Goal: Task Accomplishment & Management: Use online tool/utility

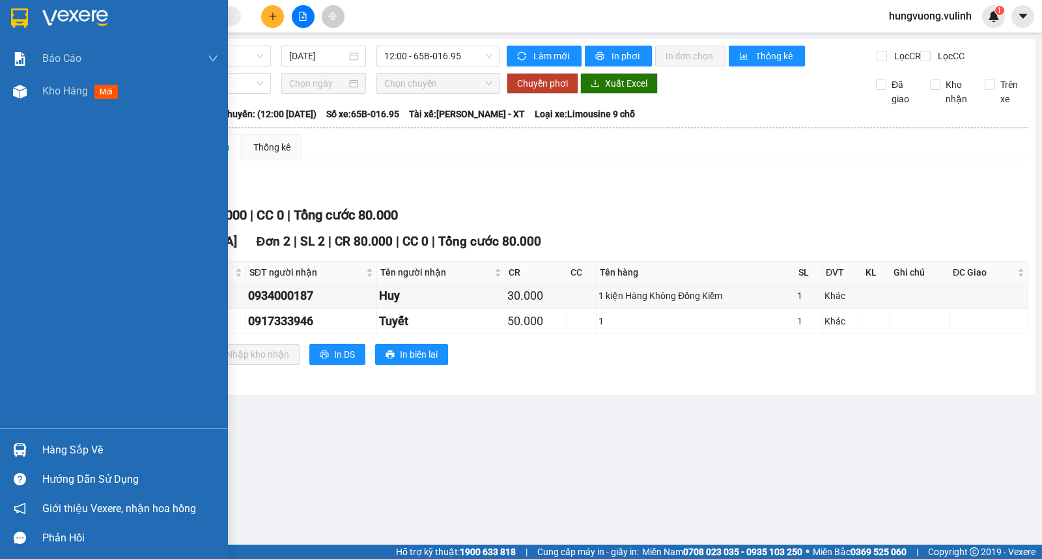
click at [23, 447] on img at bounding box center [20, 450] width 14 height 14
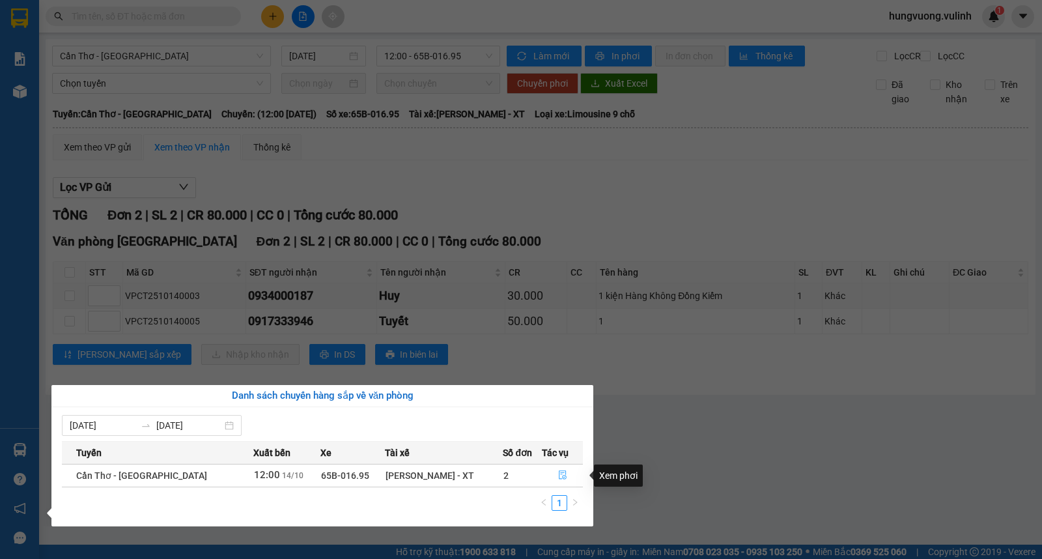
click at [562, 472] on icon "file-done" at bounding box center [563, 474] width 8 height 9
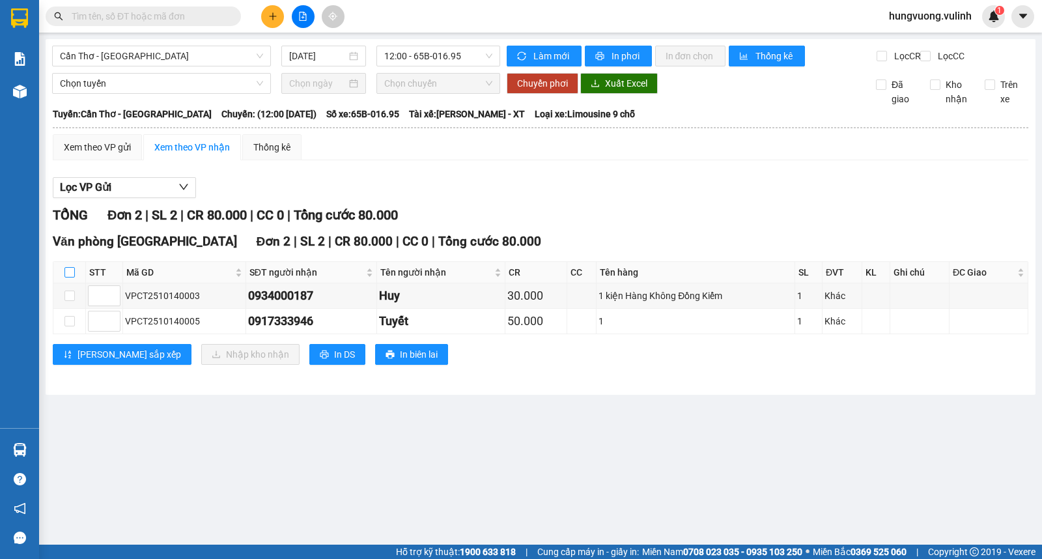
click at [70, 277] on input "checkbox" at bounding box center [69, 272] width 10 height 10
checkbox input "true"
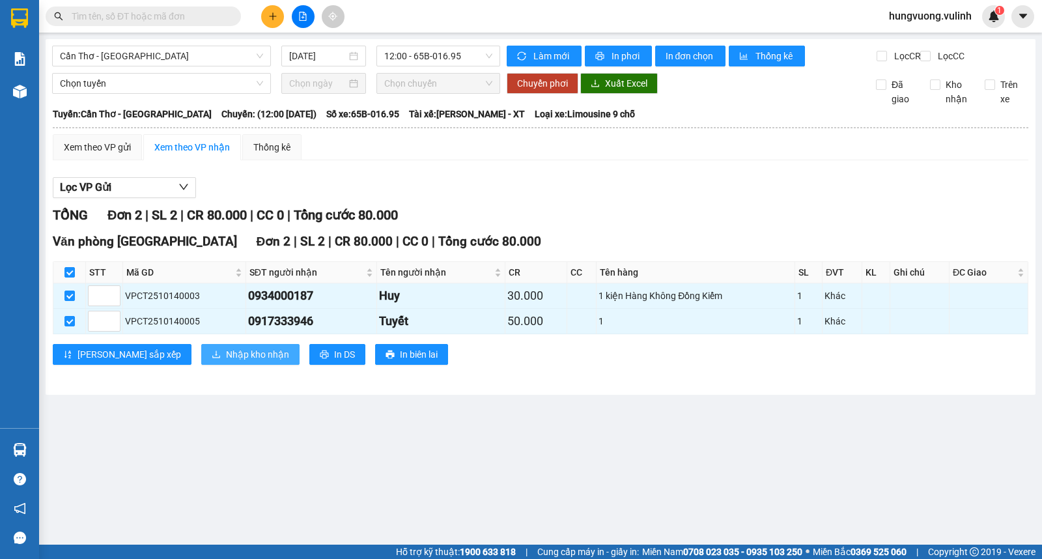
click at [226, 361] on span "Nhập kho nhận" at bounding box center [257, 354] width 63 height 14
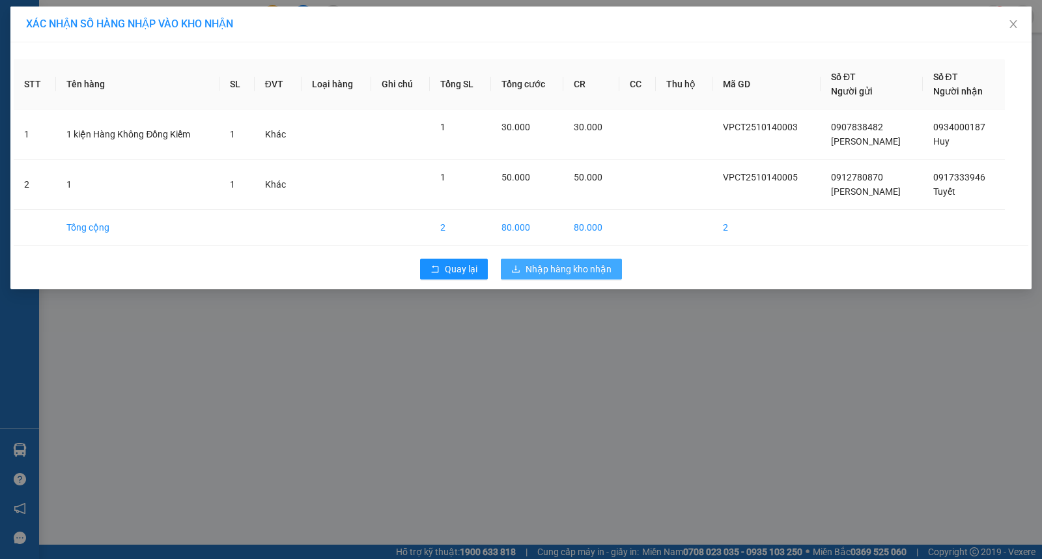
click at [548, 269] on span "Nhập hàng kho nhận" at bounding box center [569, 269] width 86 height 14
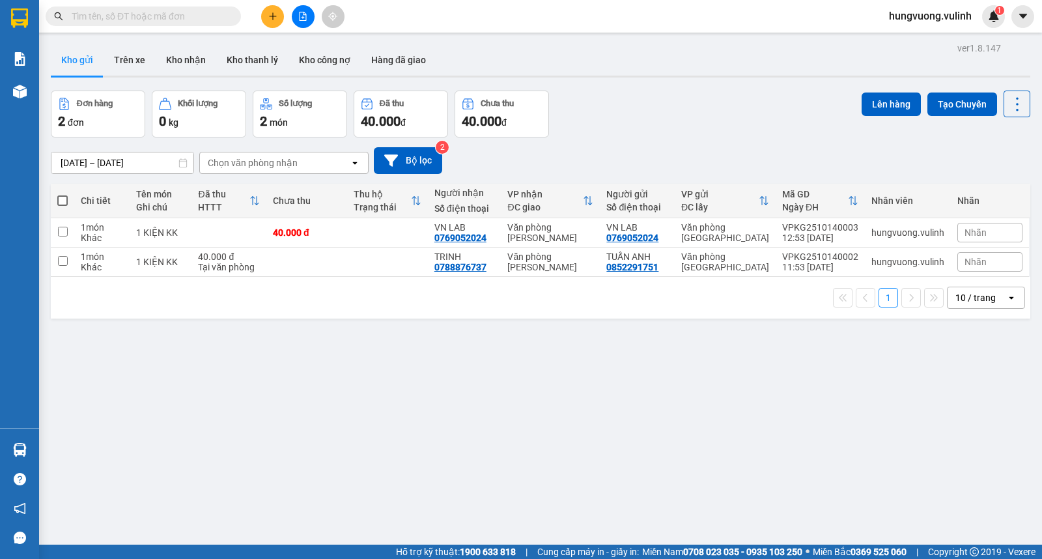
click at [63, 199] on span at bounding box center [62, 200] width 10 height 10
click at [63, 194] on input "checkbox" at bounding box center [63, 194] width 0 height 0
checkbox input "true"
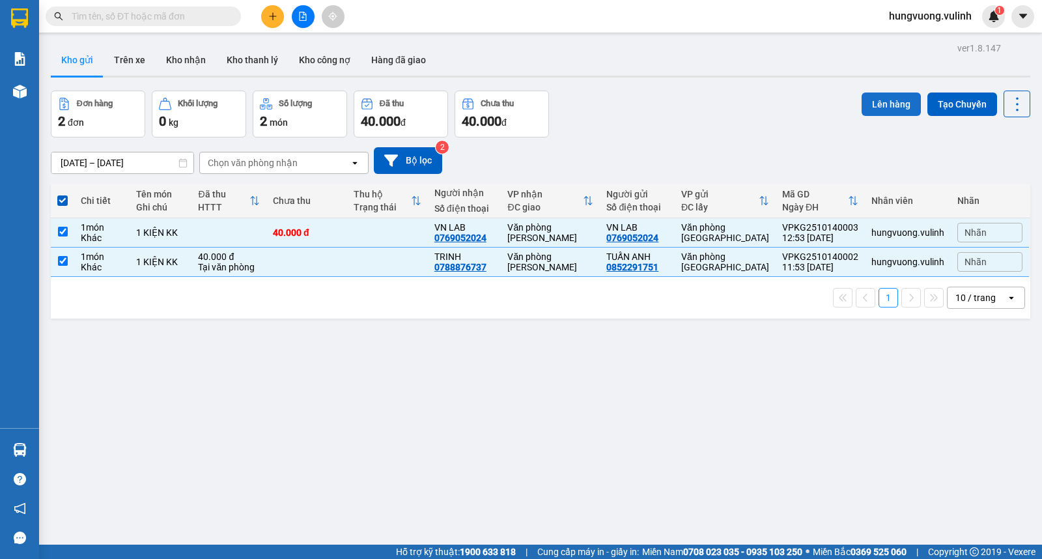
click at [886, 109] on button "Lên hàng" at bounding box center [891, 103] width 59 height 23
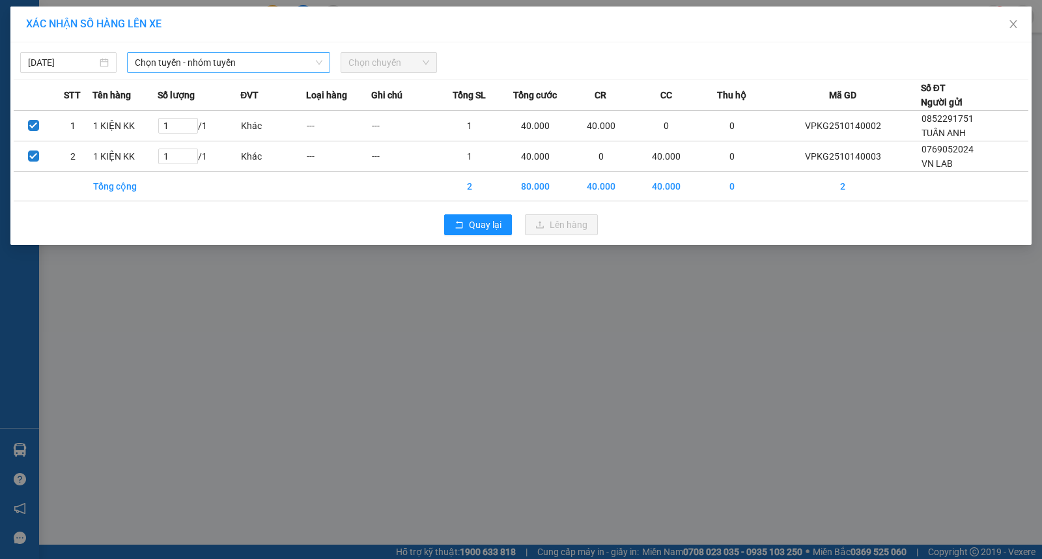
click at [277, 63] on span "Chọn tuyến - nhóm tuyến" at bounding box center [229, 63] width 188 height 20
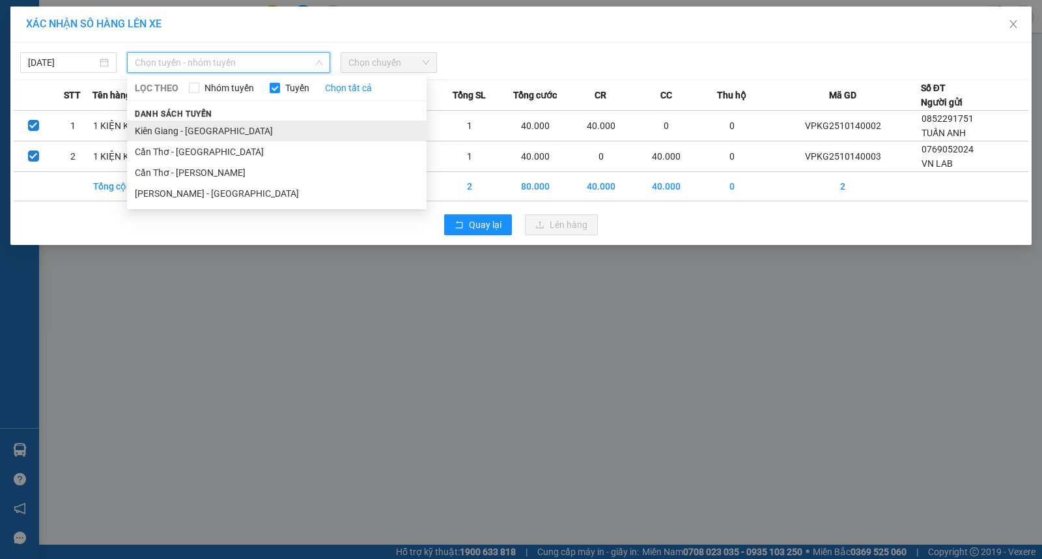
click at [283, 124] on li "Kiên Giang - [GEOGRAPHIC_DATA]" at bounding box center [277, 130] width 300 height 21
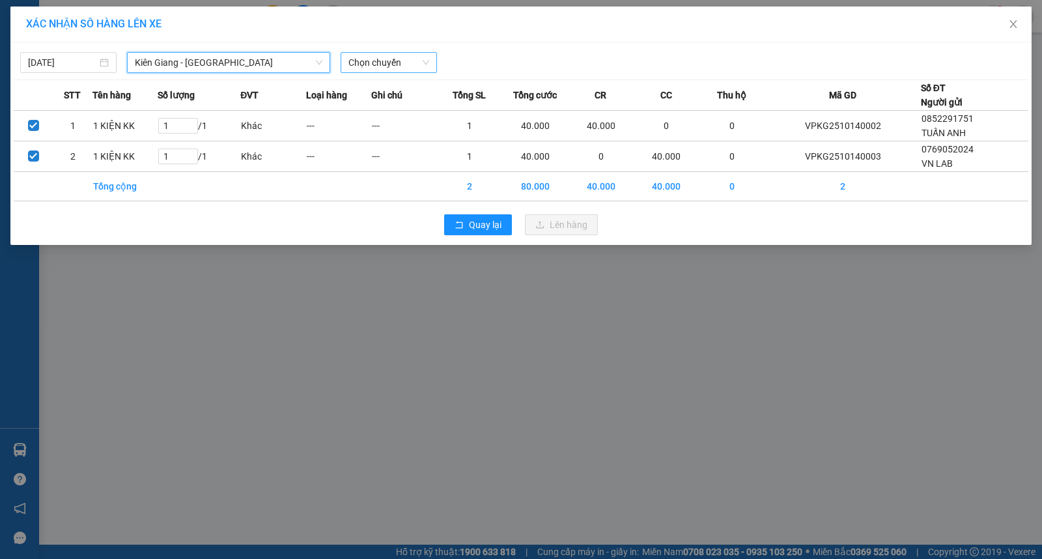
click at [411, 59] on span "Chọn chuyến" at bounding box center [388, 63] width 81 height 20
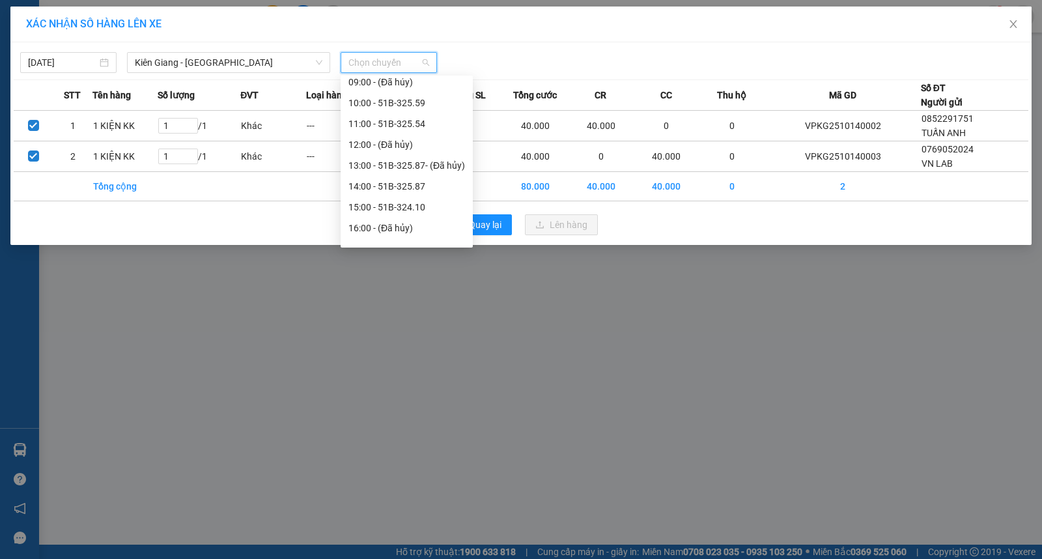
scroll to position [140, 0]
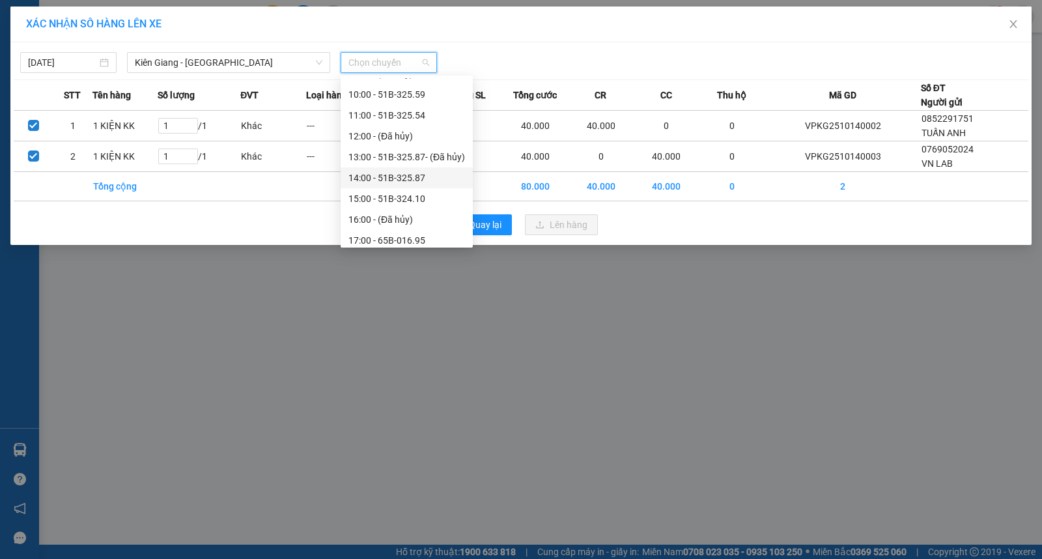
click at [431, 171] on div "14:00 - 51B-325.87" at bounding box center [406, 178] width 117 height 14
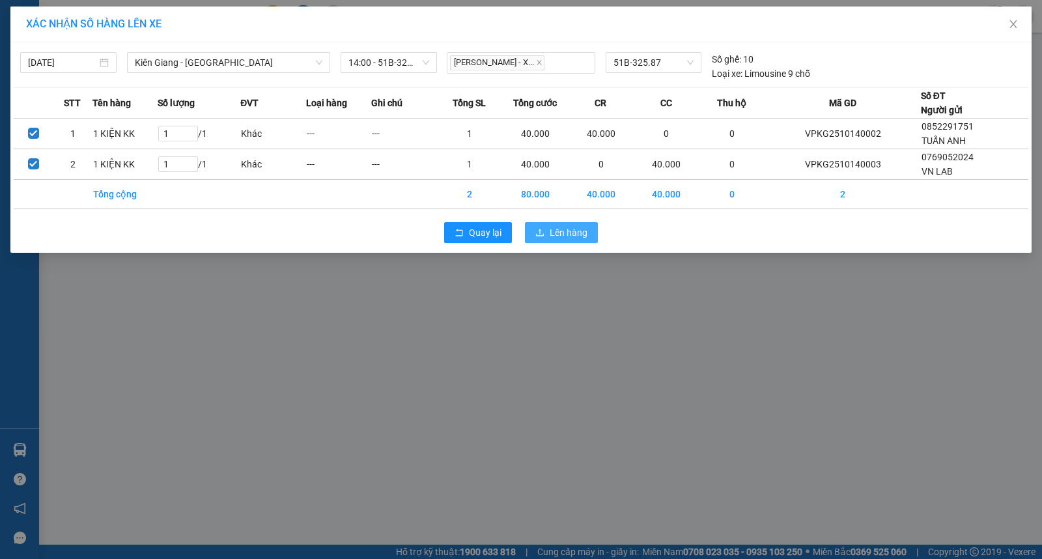
click at [574, 236] on span "Lên hàng" at bounding box center [569, 232] width 38 height 14
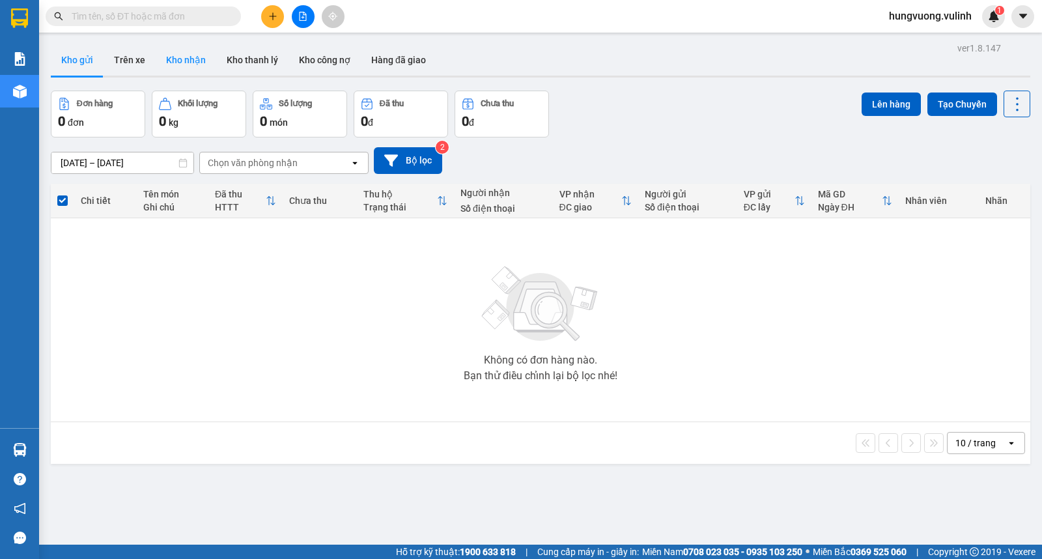
click at [193, 62] on button "Kho nhận" at bounding box center [186, 59] width 61 height 31
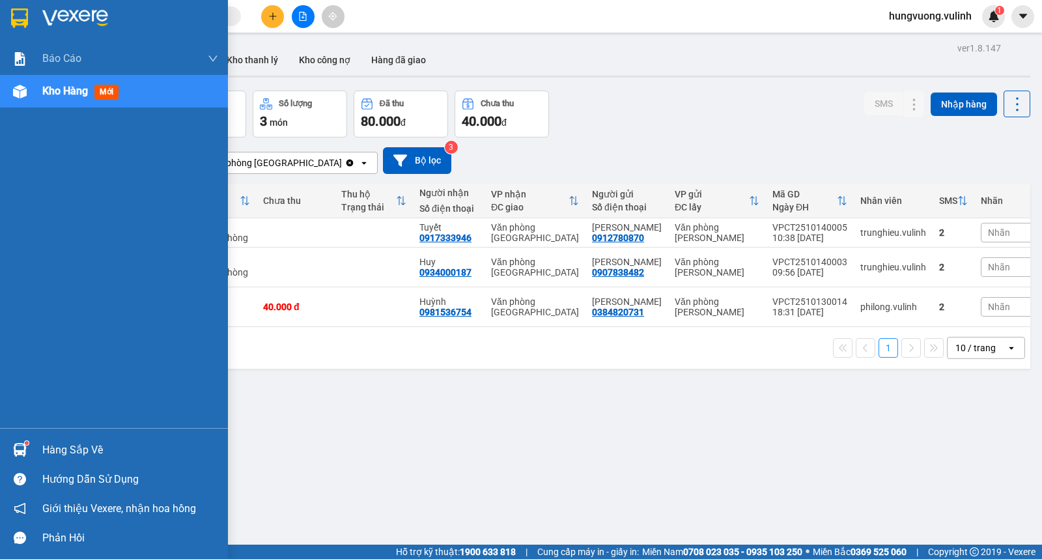
click at [42, 457] on div "Hàng sắp về" at bounding box center [130, 450] width 176 height 20
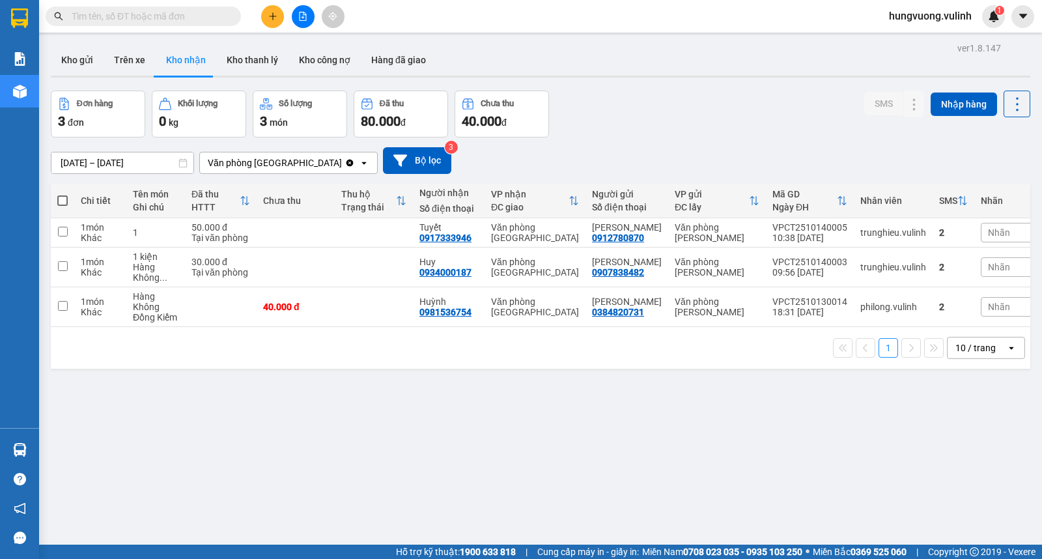
click at [694, 440] on section "Kết quả tìm kiếm ( 0 ) Bộ lọc No Data hungvuong.vulinh 1 Báo cáo BC hàng tồn (t…" at bounding box center [521, 279] width 1042 height 559
click at [910, 272] on icon at bounding box center [914, 266] width 9 height 9
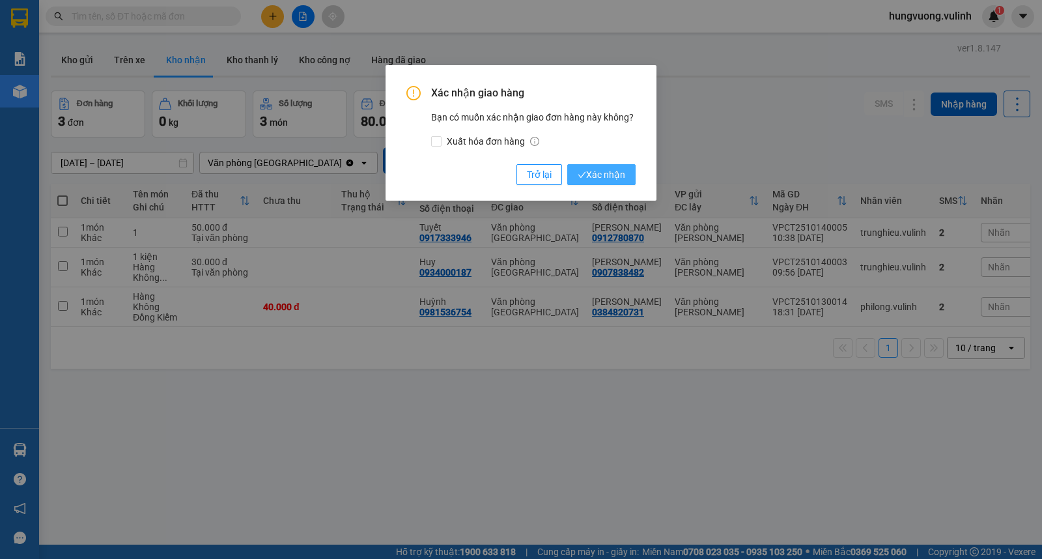
click at [589, 173] on span "Xác nhận" at bounding box center [602, 174] width 48 height 14
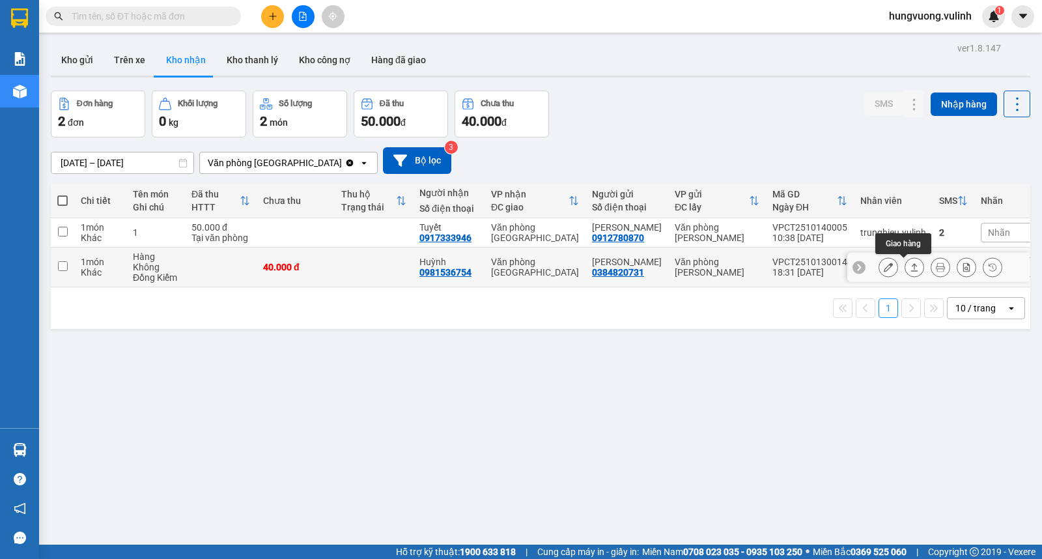
click at [905, 274] on button at bounding box center [914, 267] width 18 height 23
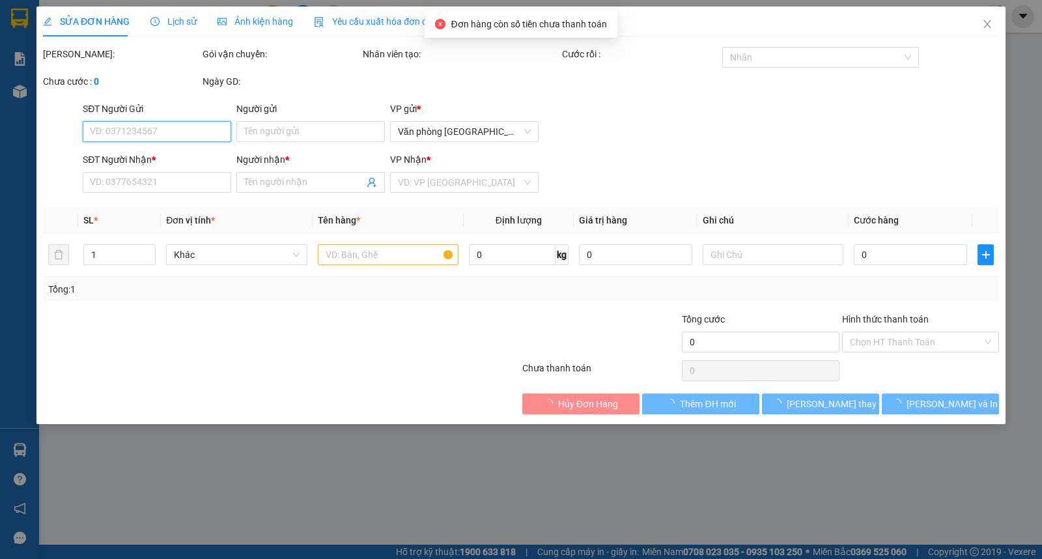
type input "0384820731"
type input "[PERSON_NAME]"
type input "0981536754"
type input "Huỳnh"
type input "40.000"
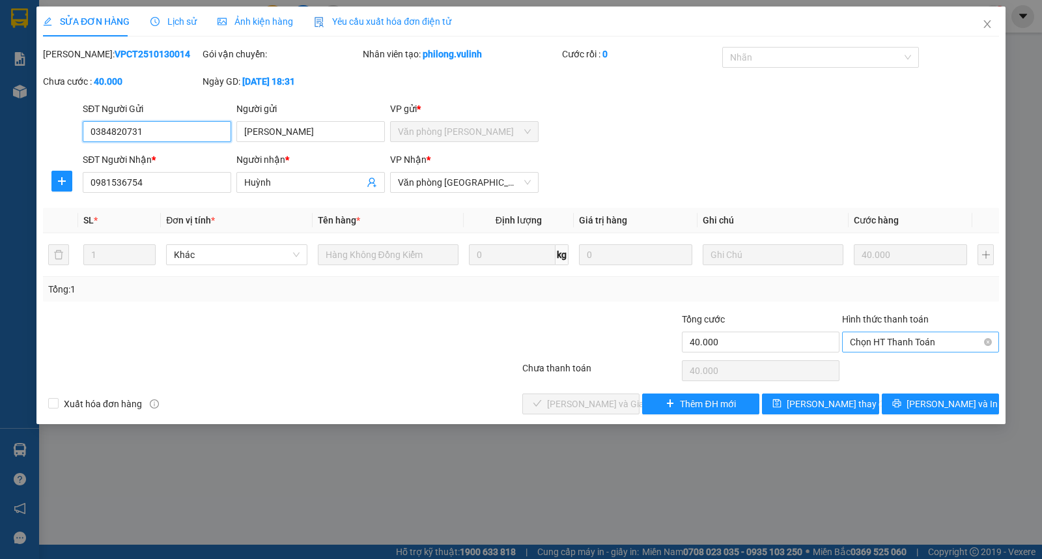
click at [912, 339] on span "Chọn HT Thanh Toán" at bounding box center [920, 342] width 141 height 20
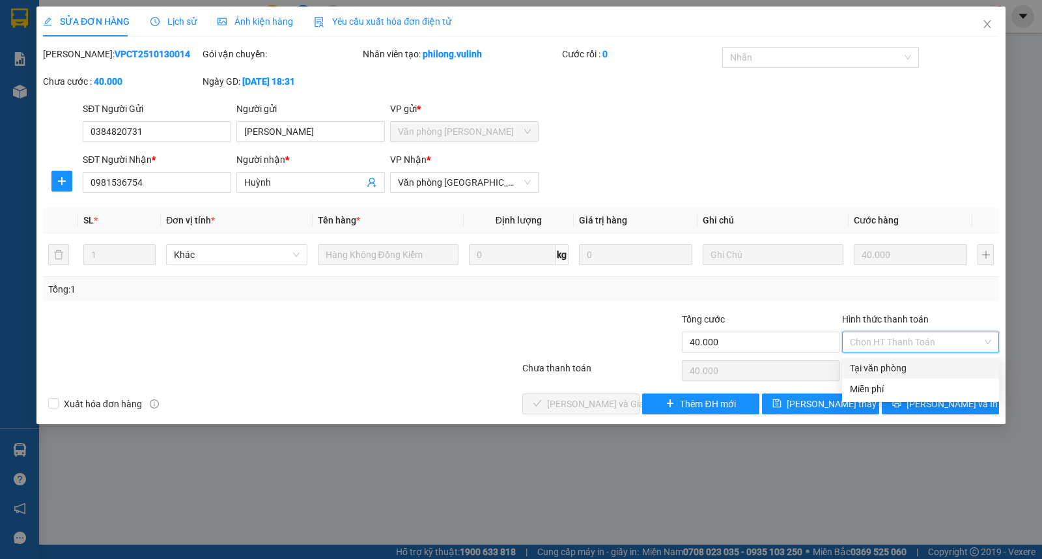
click at [922, 362] on div "Tại văn phòng" at bounding box center [920, 368] width 141 height 14
type input "0"
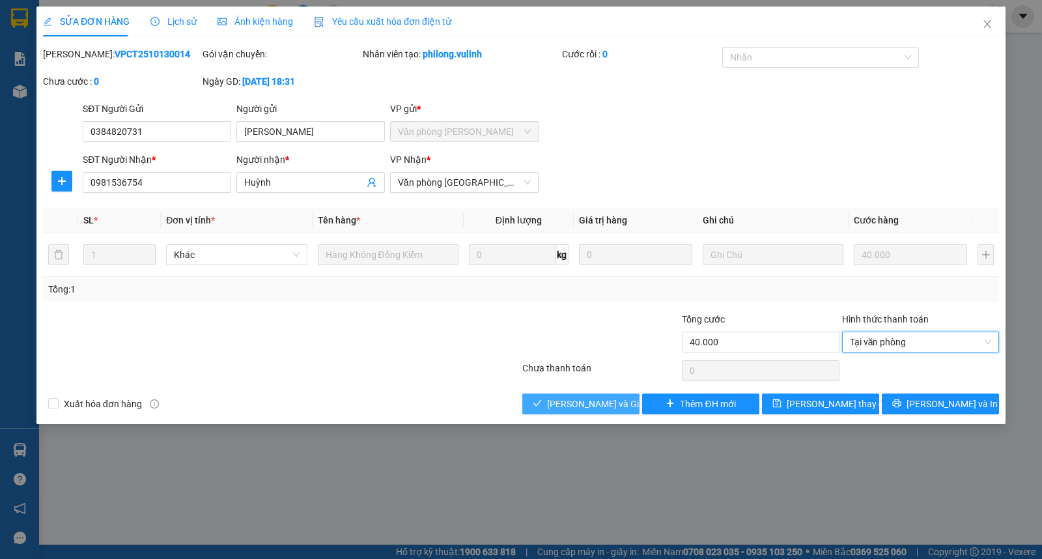
click at [606, 404] on span "[PERSON_NAME] và Giao hàng" at bounding box center [609, 404] width 125 height 14
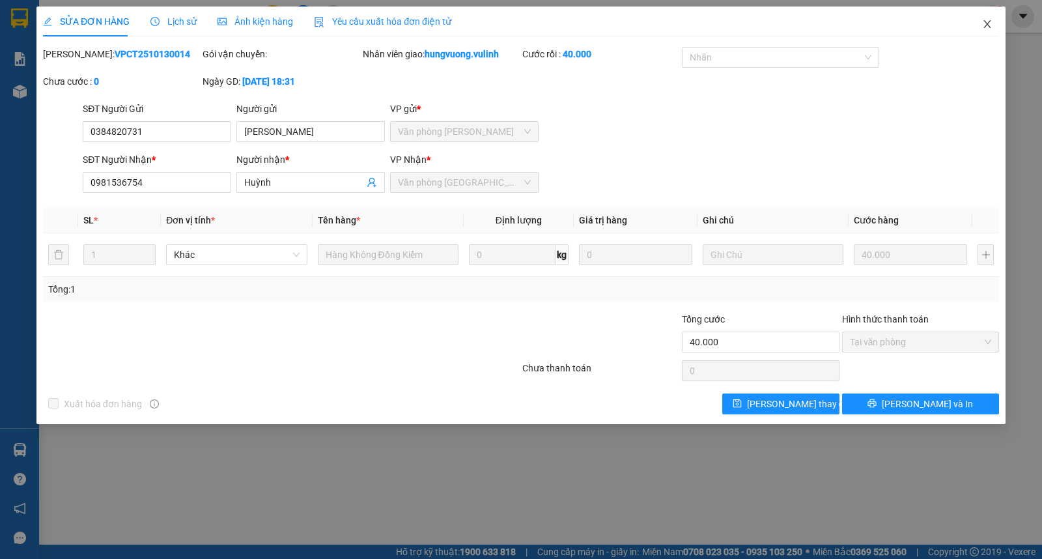
click at [989, 27] on icon "close" at bounding box center [986, 24] width 7 height 8
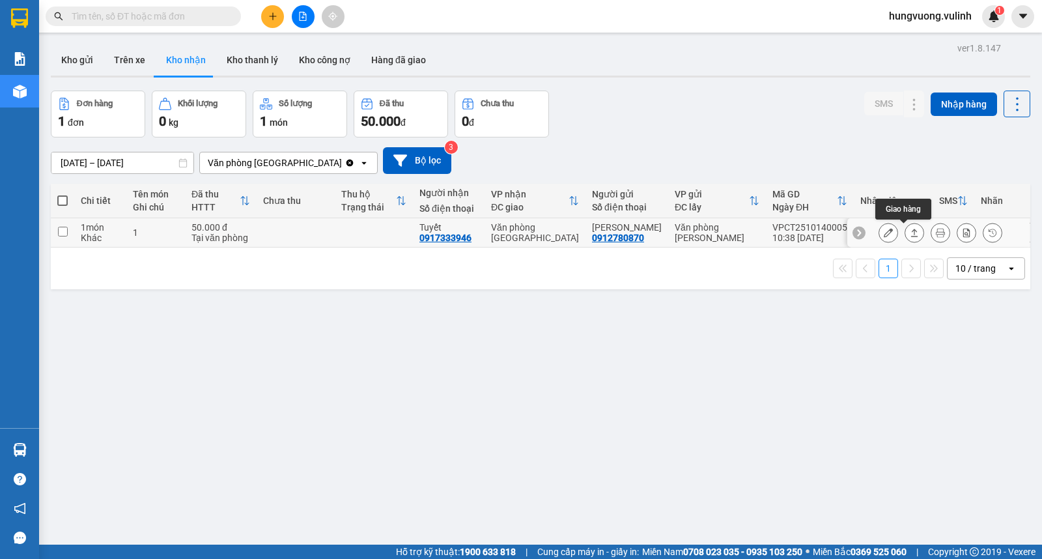
click at [910, 236] on icon at bounding box center [914, 232] width 9 height 9
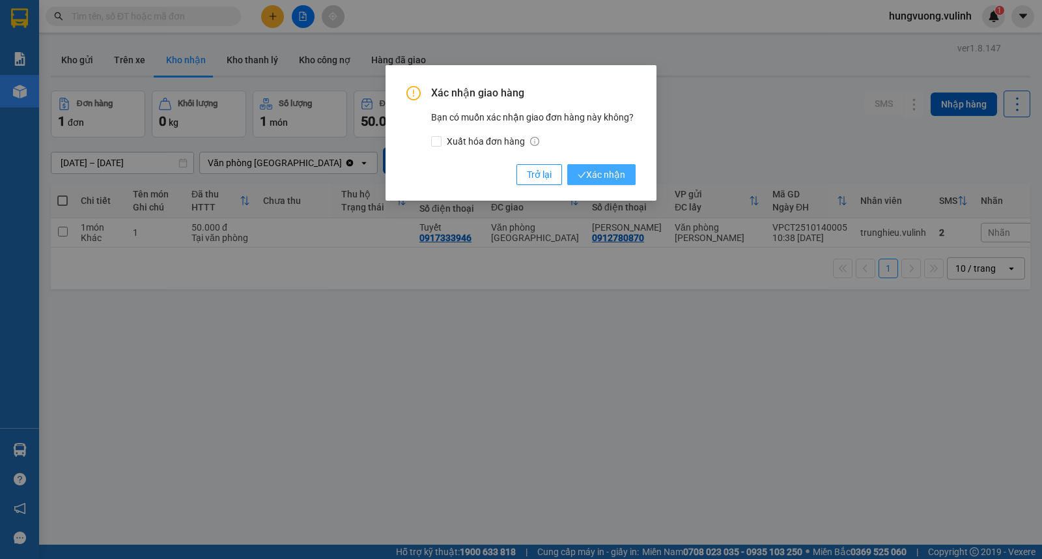
click at [595, 169] on span "Xác nhận" at bounding box center [602, 174] width 48 height 14
